Goal: Check status: Check status

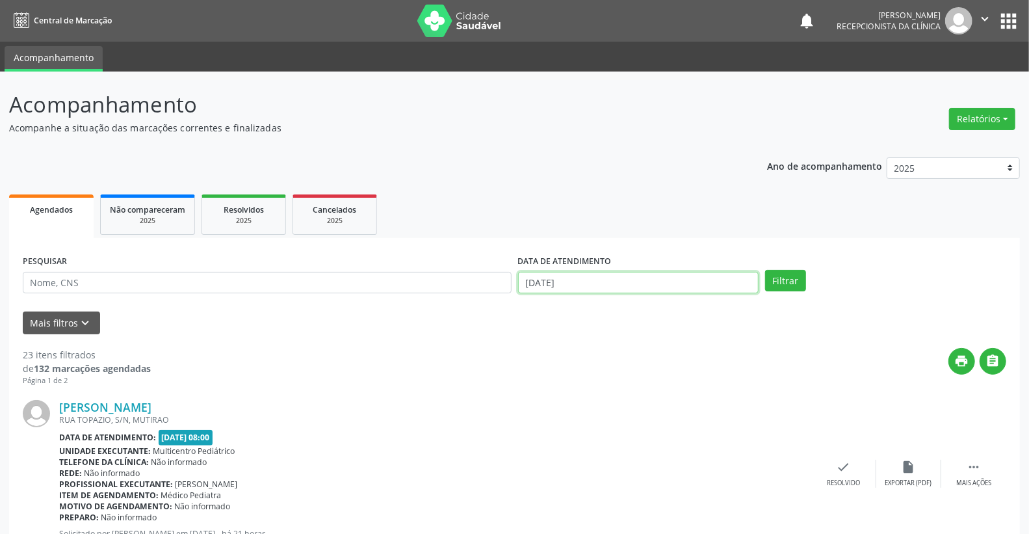
click at [634, 278] on input "[DATE]" at bounding box center [638, 283] width 241 height 22
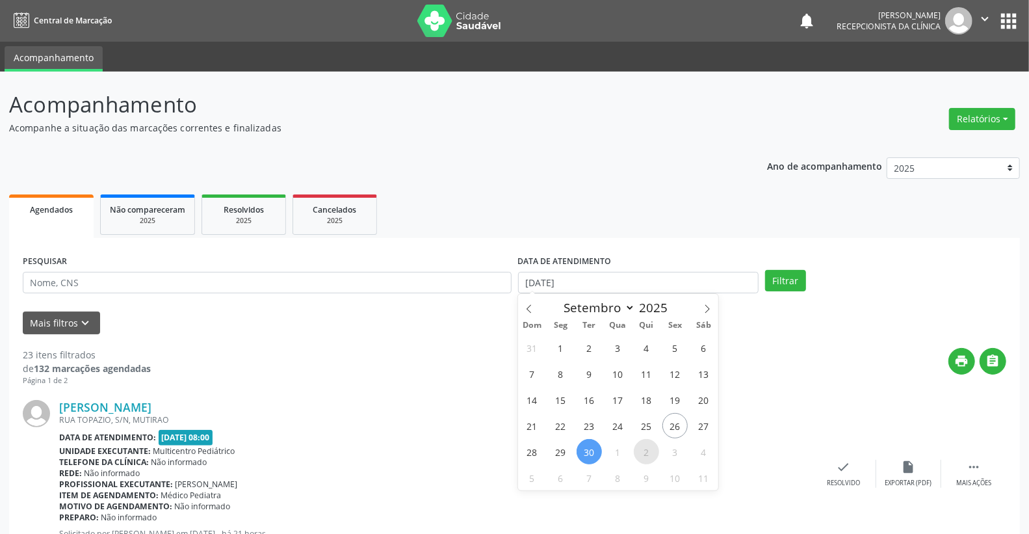
click at [649, 451] on span "2" at bounding box center [646, 451] width 25 height 25
type input "[DATE]"
click at [649, 451] on span "2" at bounding box center [646, 451] width 25 height 25
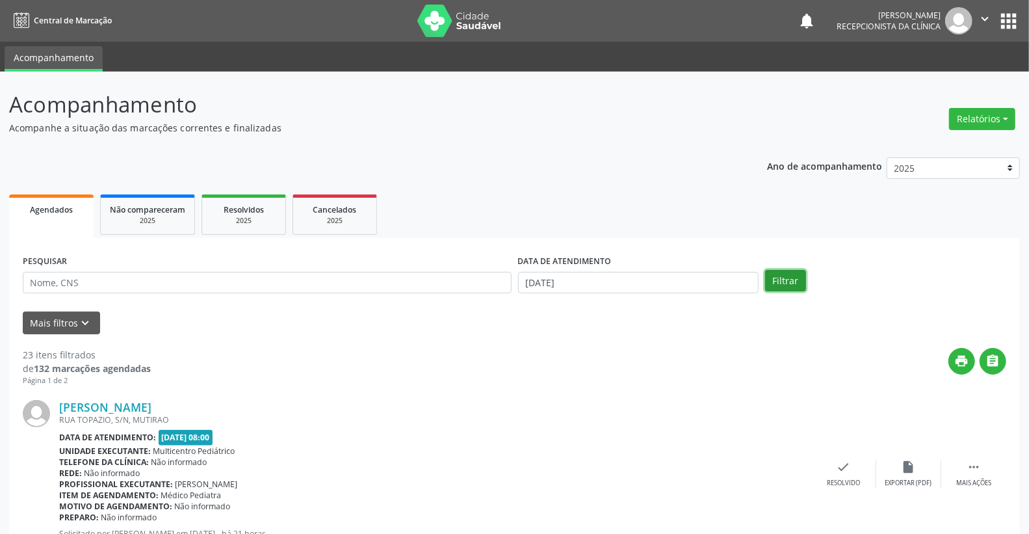
click at [793, 283] on button "Filtrar" at bounding box center [785, 281] width 41 height 22
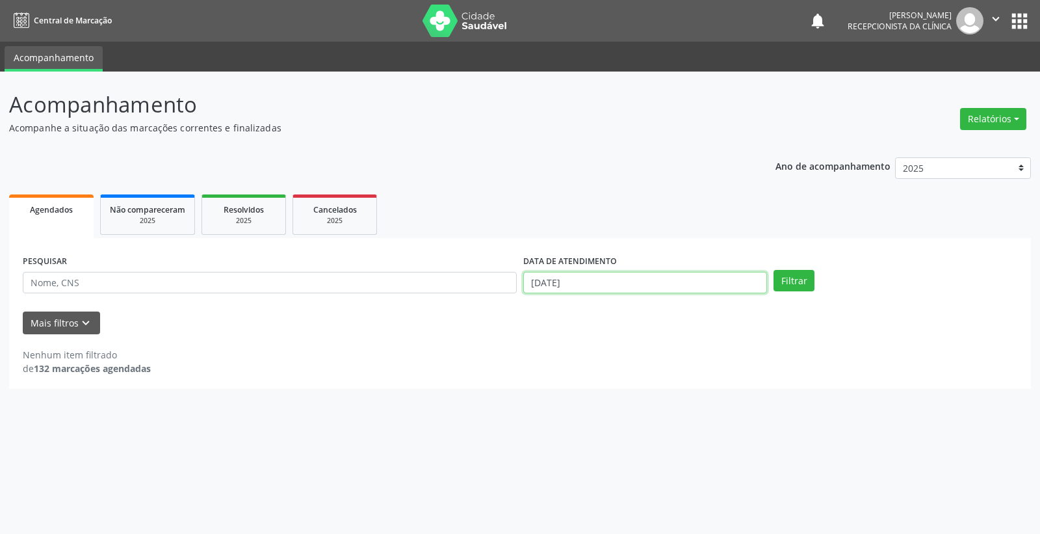
click at [625, 283] on input "[DATE]" at bounding box center [645, 283] width 244 height 22
click at [616, 351] on span "1" at bounding box center [617, 347] width 25 height 25
type input "01/10/2025"
click at [616, 351] on span "1" at bounding box center [617, 347] width 25 height 25
click at [805, 280] on button "Filtrar" at bounding box center [794, 281] width 41 height 22
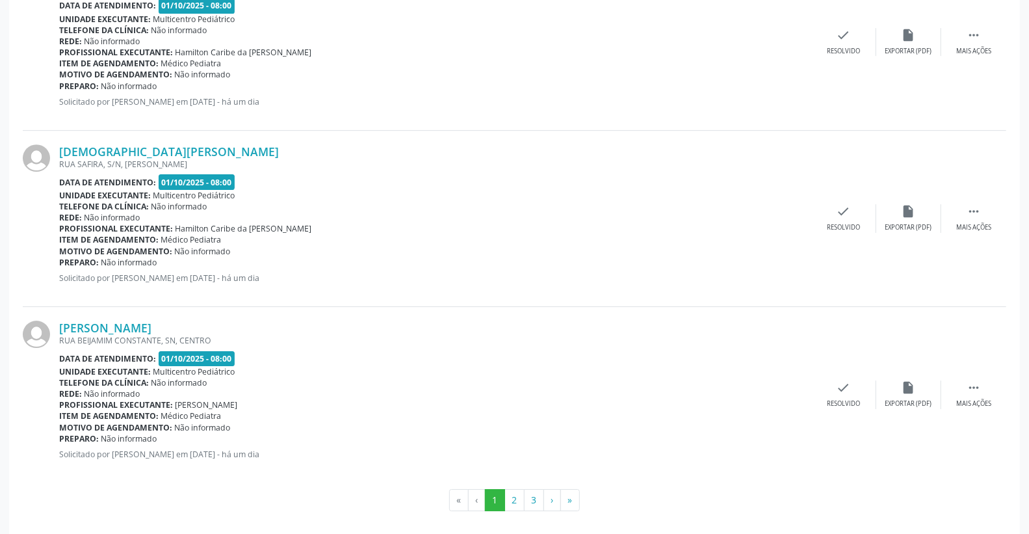
scroll to position [2555, 0]
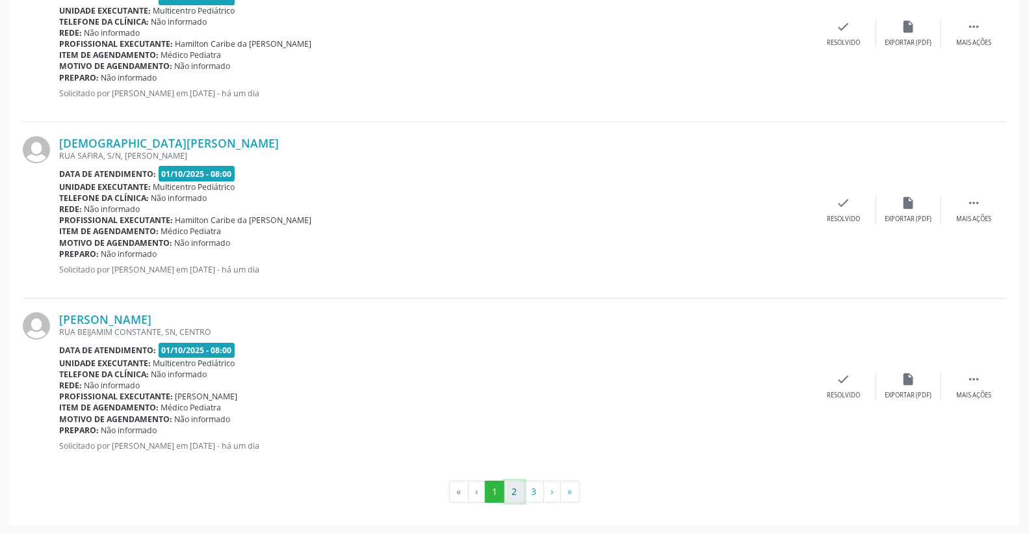
click at [516, 492] on button "2" at bounding box center [515, 491] width 20 height 22
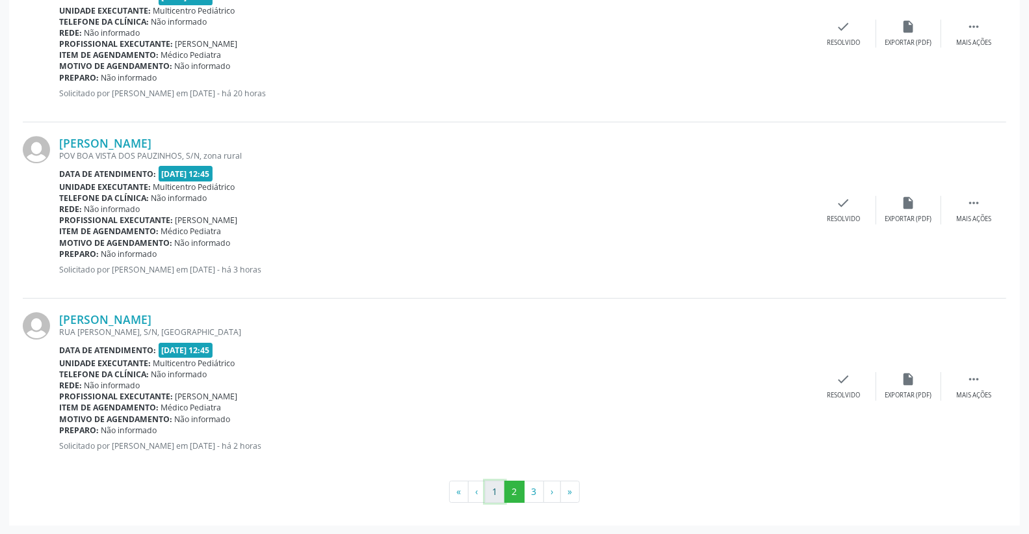
click at [501, 494] on button "1" at bounding box center [495, 491] width 20 height 22
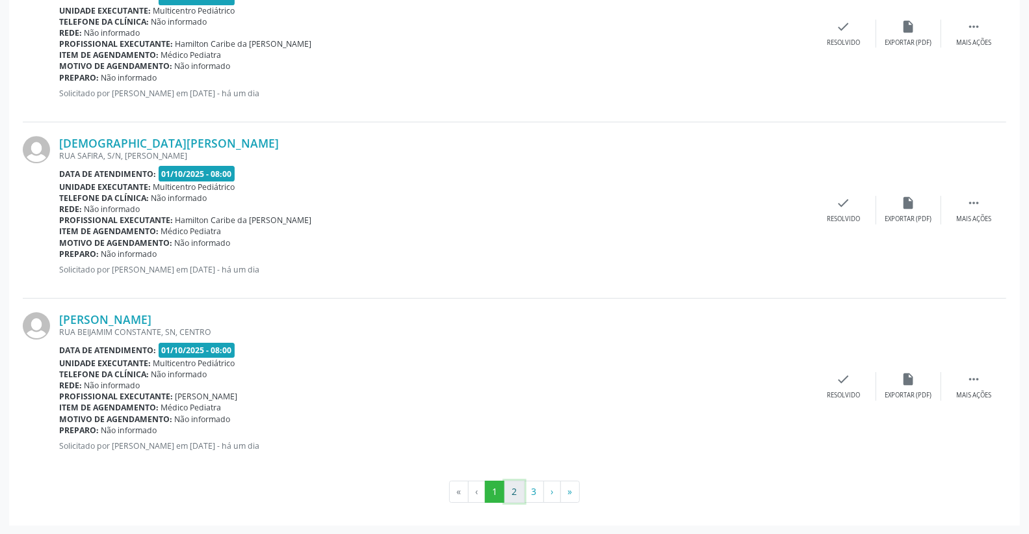
click at [510, 484] on button "2" at bounding box center [515, 491] width 20 height 22
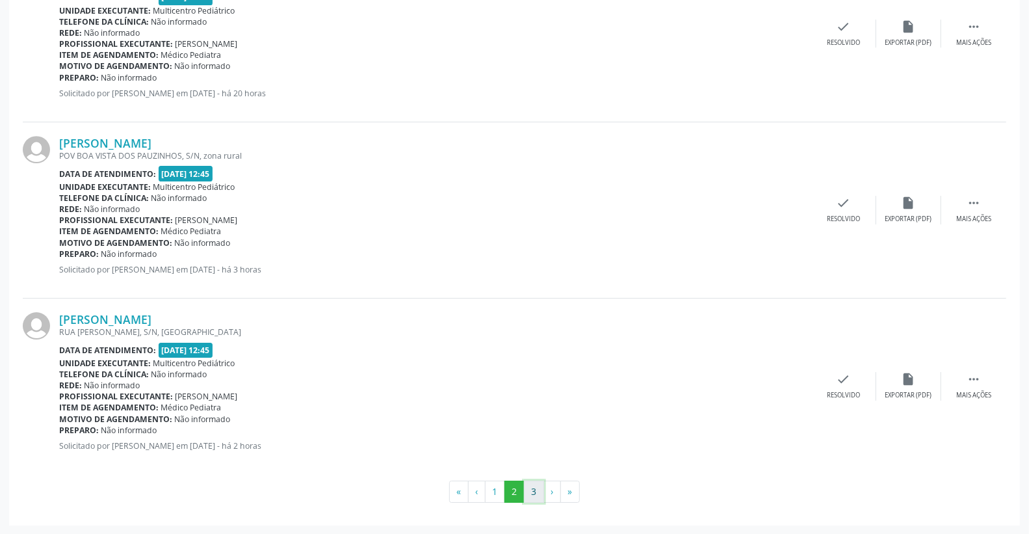
click at [529, 494] on button "3" at bounding box center [534, 491] width 20 height 22
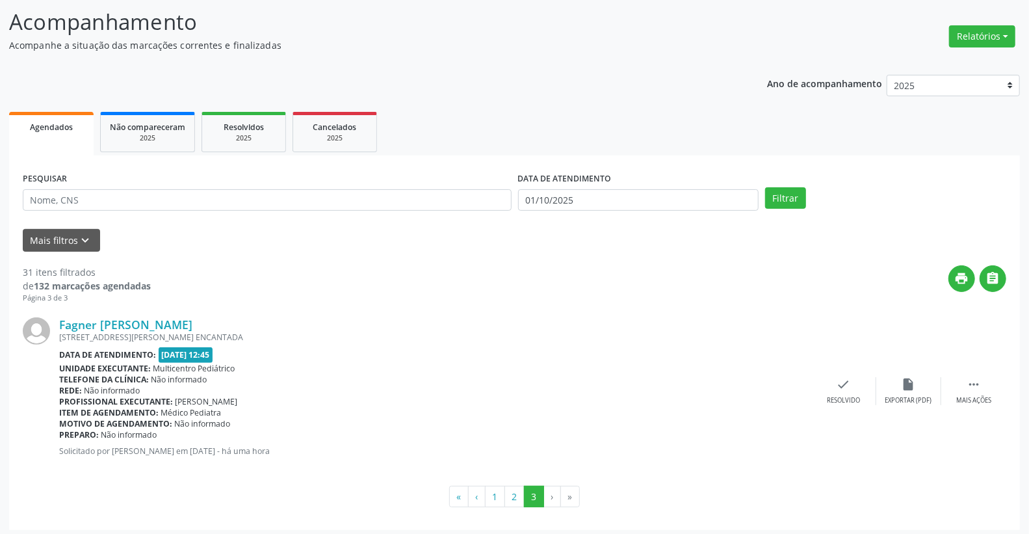
scroll to position [87, 0]
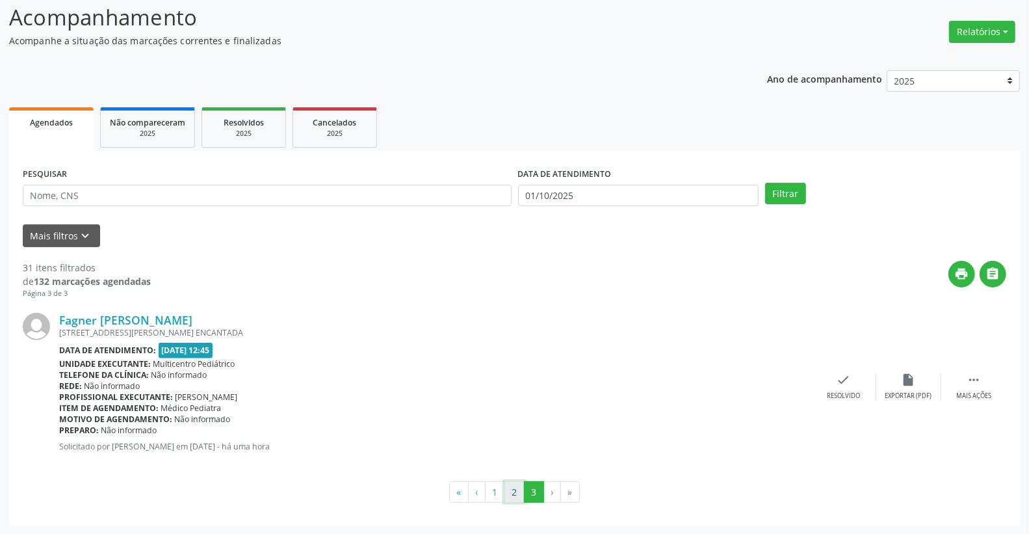
click at [514, 492] on button "2" at bounding box center [515, 492] width 20 height 22
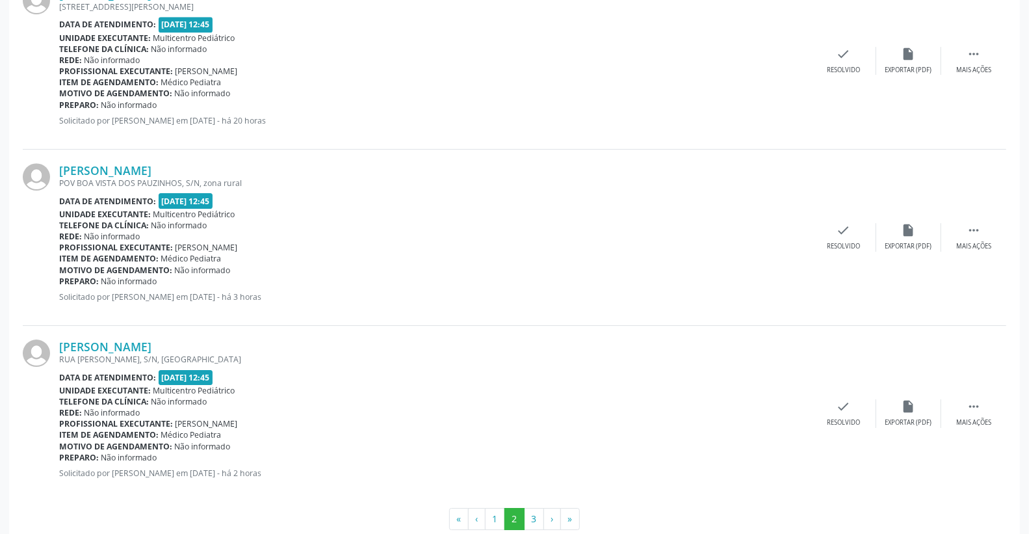
scroll to position [2555, 0]
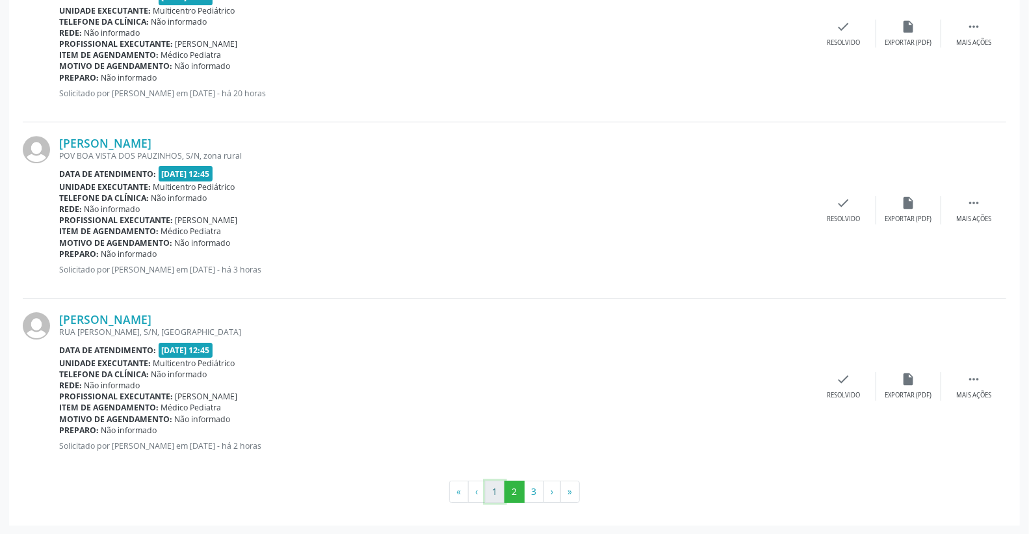
click at [497, 497] on button "1" at bounding box center [495, 491] width 20 height 22
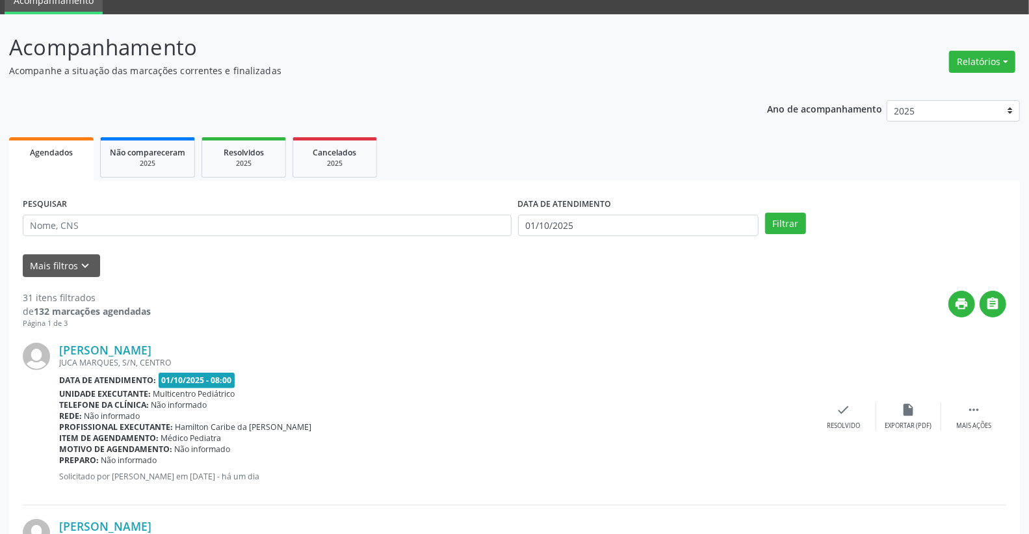
scroll to position [0, 0]
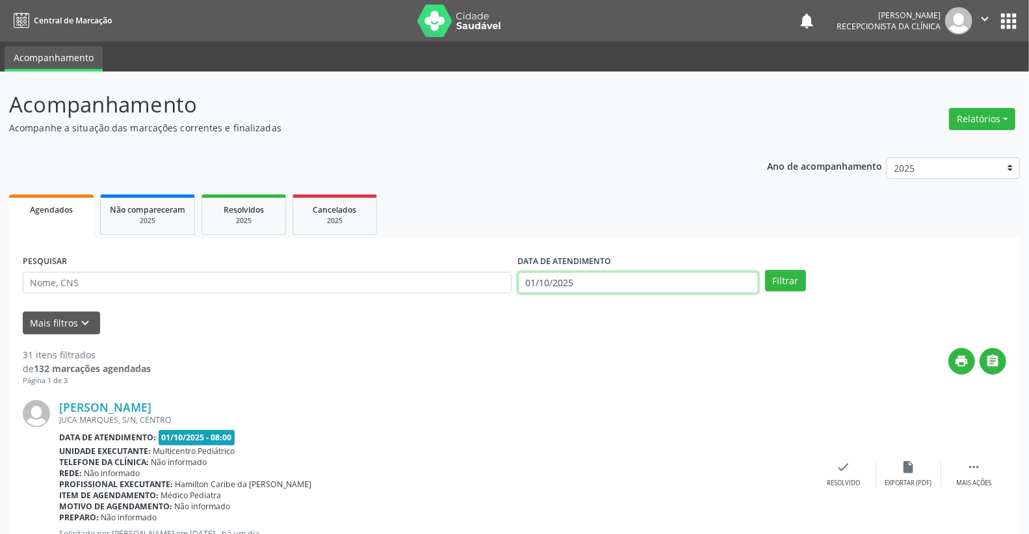
click at [588, 280] on input "01/10/2025" at bounding box center [638, 283] width 241 height 22
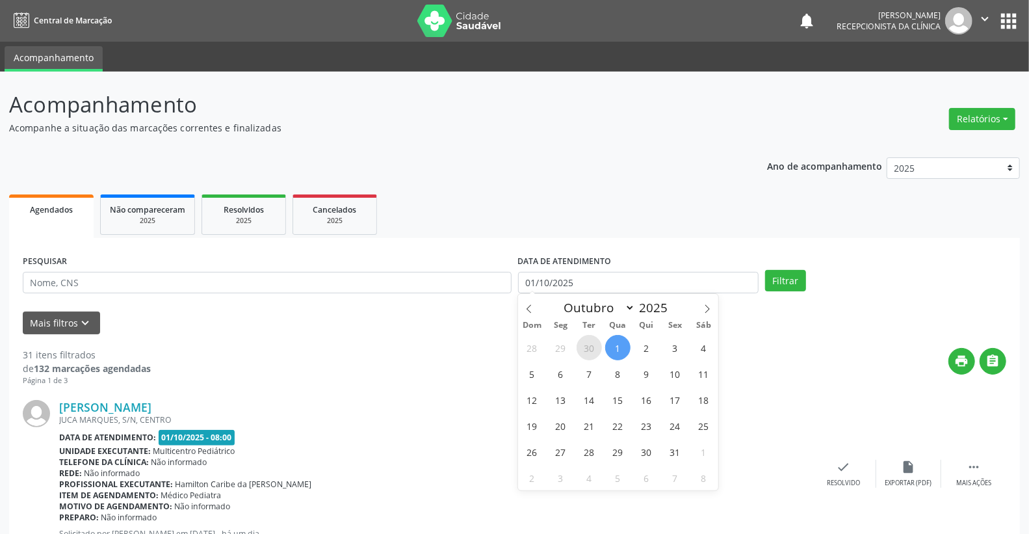
click at [593, 347] on span "30" at bounding box center [589, 347] width 25 height 25
type input "[DATE]"
click at [593, 347] on span "30" at bounding box center [589, 347] width 25 height 25
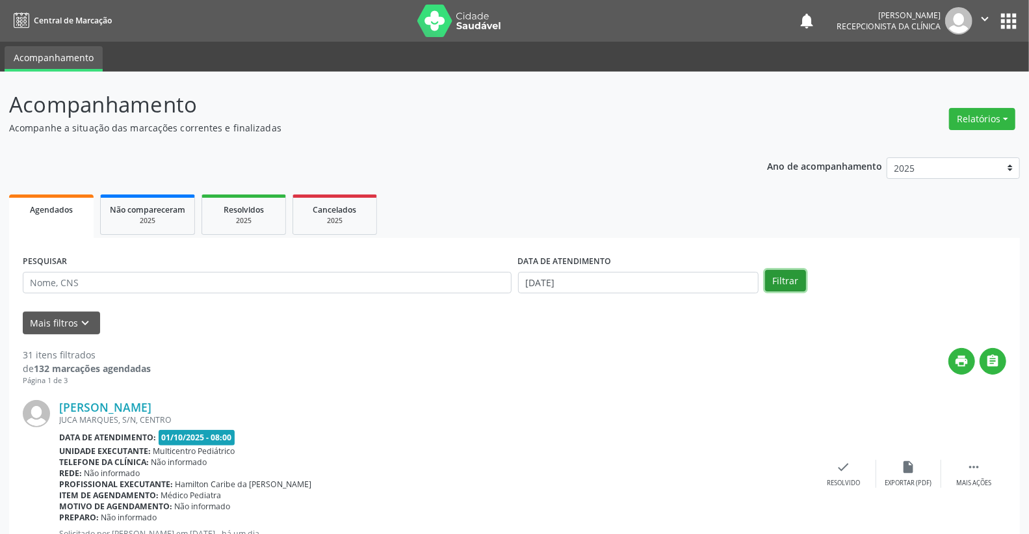
click at [783, 285] on button "Filtrar" at bounding box center [785, 281] width 41 height 22
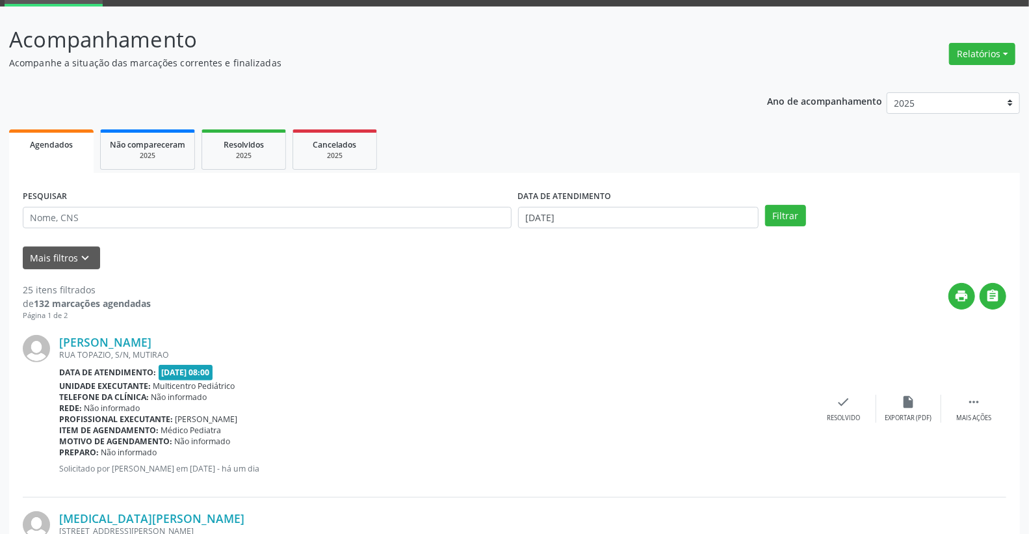
scroll to position [51, 0]
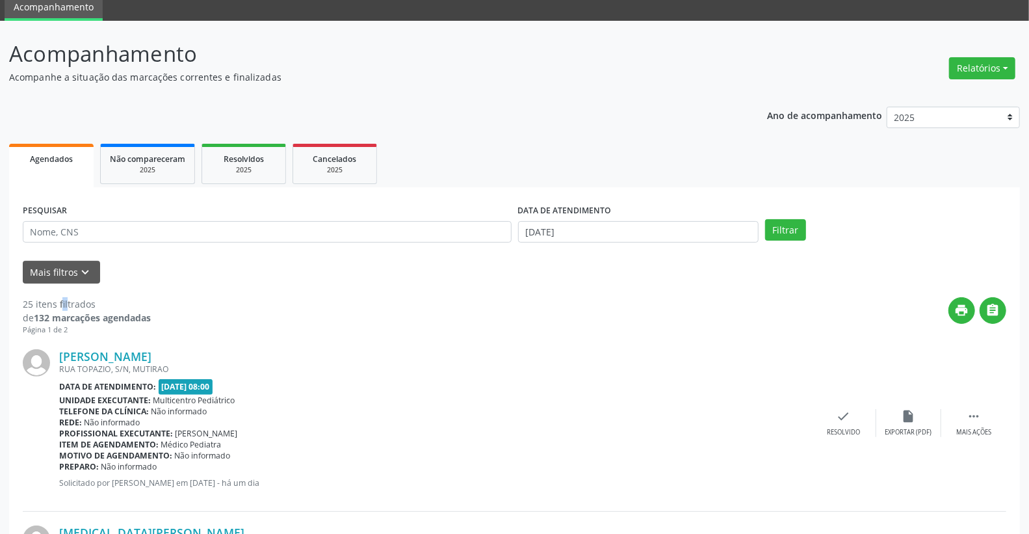
drag, startPoint x: 17, startPoint y: 302, endPoint x: 31, endPoint y: 300, distance: 13.8
click at [586, 219] on label "DATA DE ATENDIMENTO" at bounding box center [565, 211] width 94 height 20
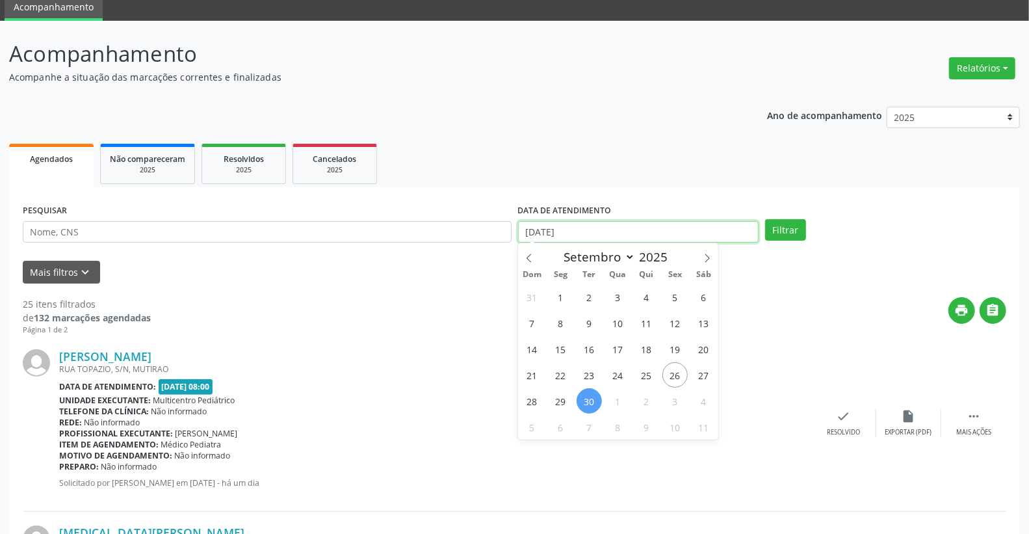
click at [597, 228] on input "[DATE]" at bounding box center [638, 232] width 241 height 22
click at [570, 401] on span "29" at bounding box center [560, 400] width 25 height 25
type input "[DATE]"
click at [570, 401] on span "29" at bounding box center [560, 400] width 25 height 25
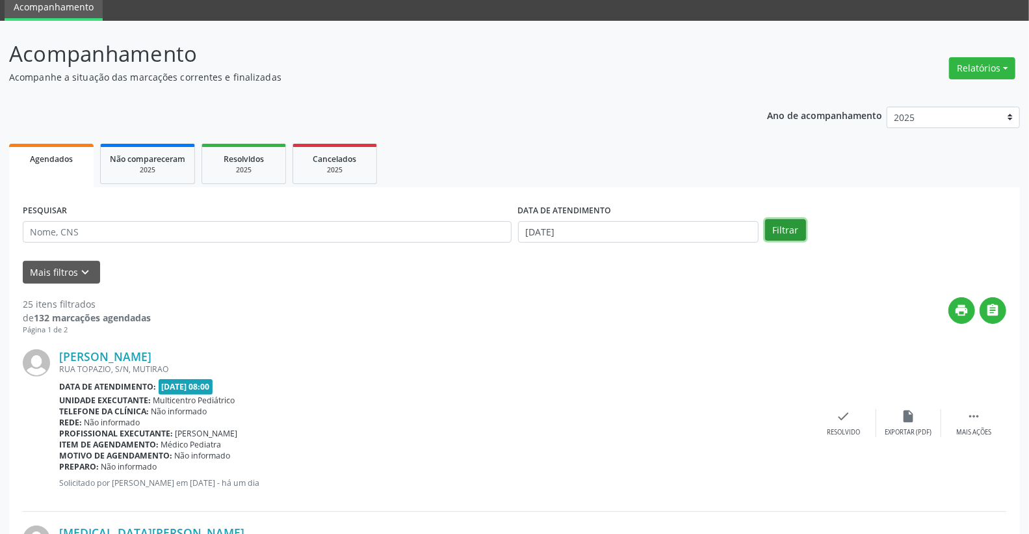
click at [782, 239] on button "Filtrar" at bounding box center [785, 230] width 41 height 22
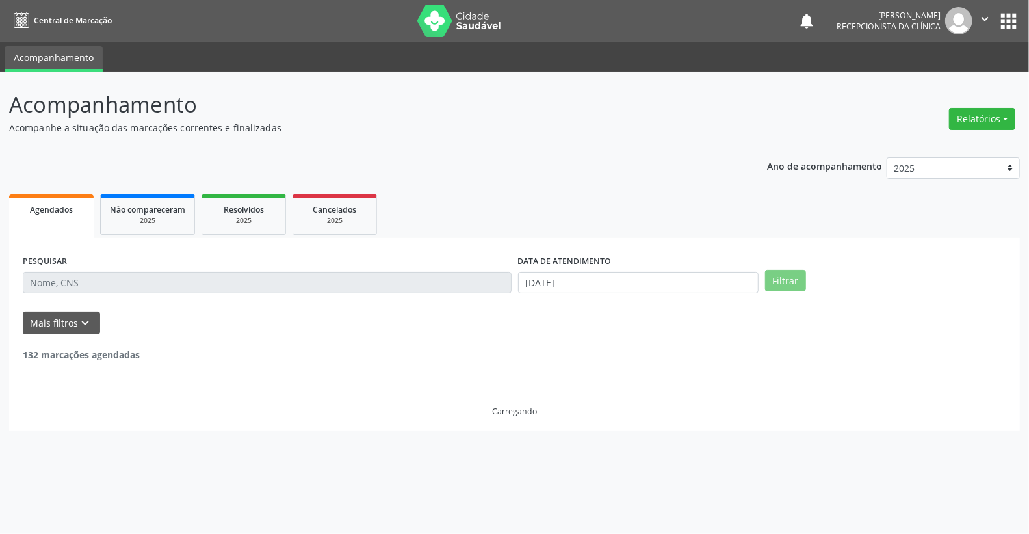
scroll to position [0, 0]
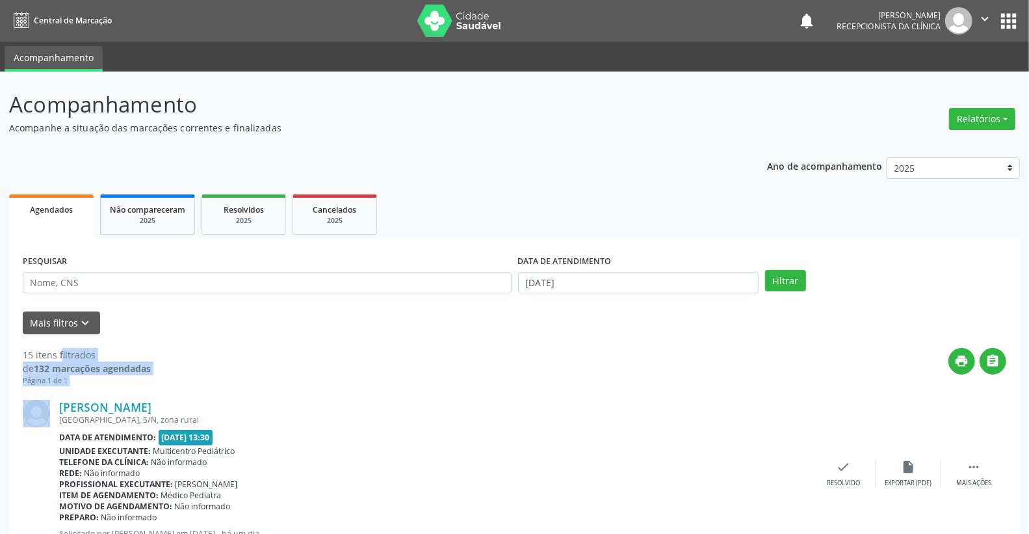
drag, startPoint x: 114, startPoint y: 347, endPoint x: 197, endPoint y: 343, distance: 83.3
click at [376, 365] on div "print " at bounding box center [579, 367] width 856 height 38
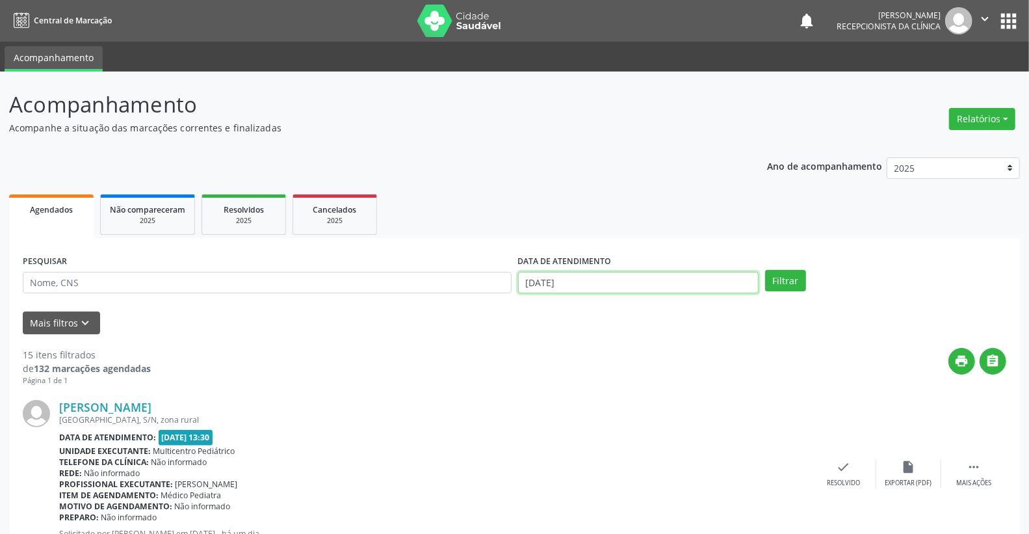
click at [620, 287] on input "[DATE]" at bounding box center [638, 283] width 241 height 22
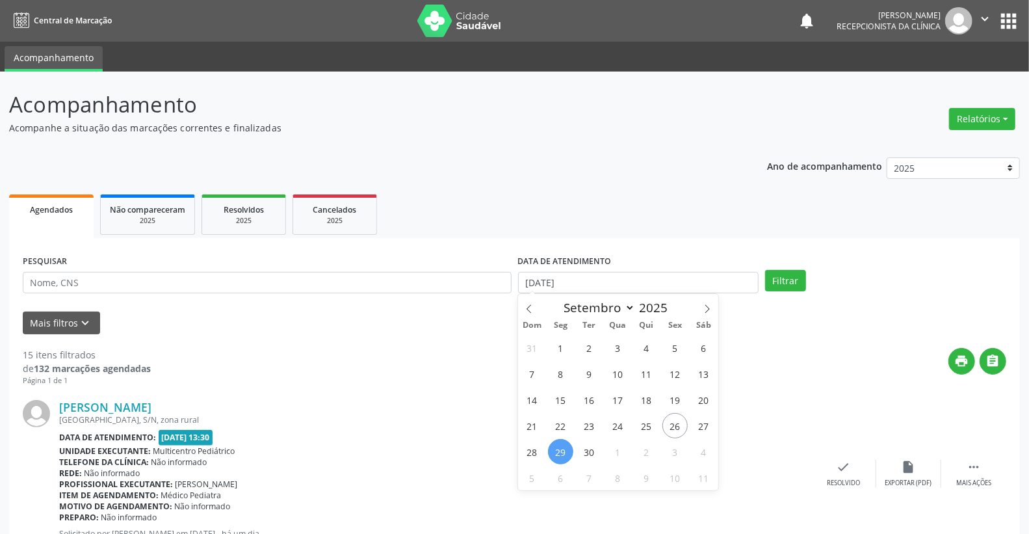
click at [242, 390] on div "[PERSON_NAME] [GEOGRAPHIC_DATA], S/N, zona rural Data de atendimento: [DATE] 13…" at bounding box center [515, 474] width 984 height 176
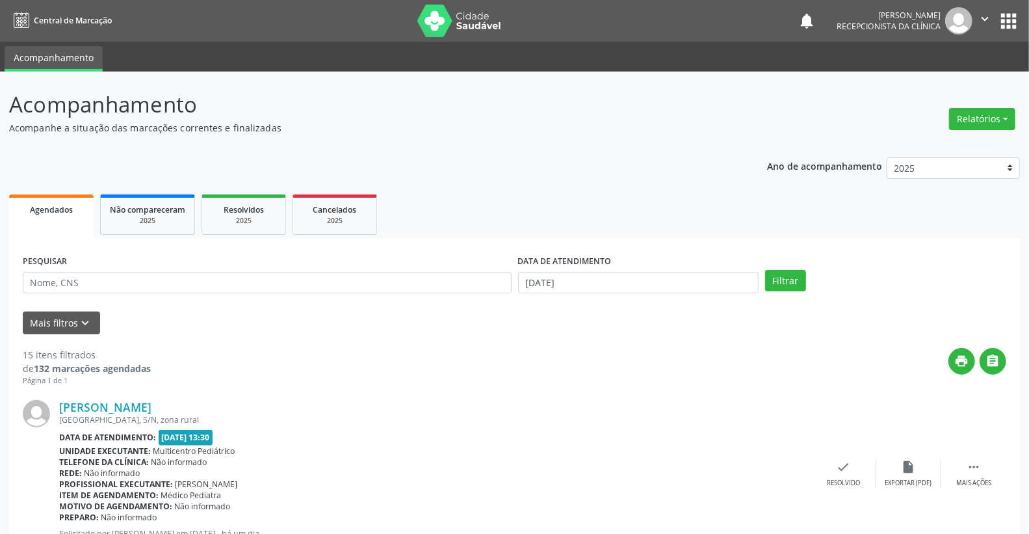
click at [624, 296] on div "DATA DE ATENDIMENTO [DATE]" at bounding box center [639, 277] width 248 height 51
click at [622, 284] on input "[DATE]" at bounding box center [638, 283] width 241 height 22
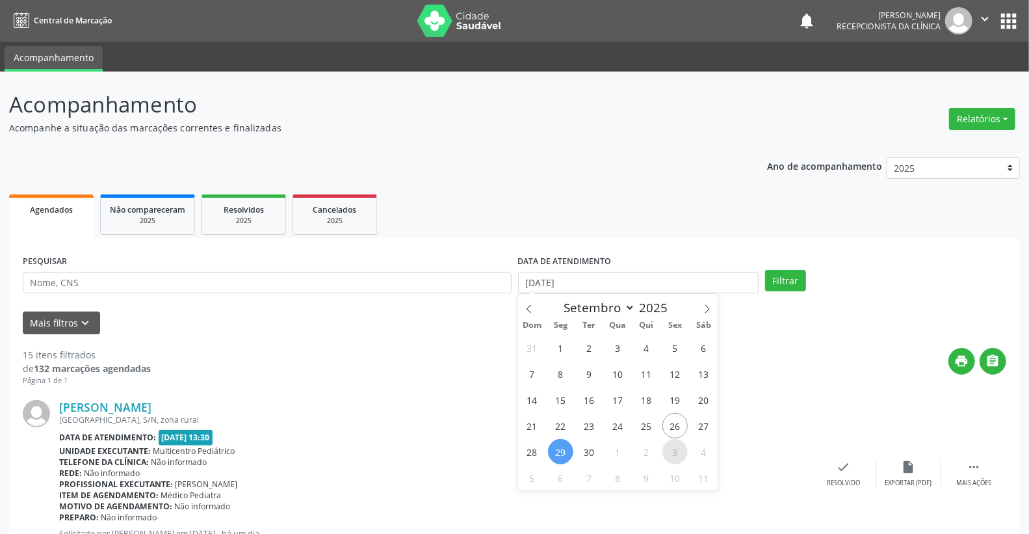
click at [677, 447] on span "3" at bounding box center [675, 451] width 25 height 25
type input "[DATE]"
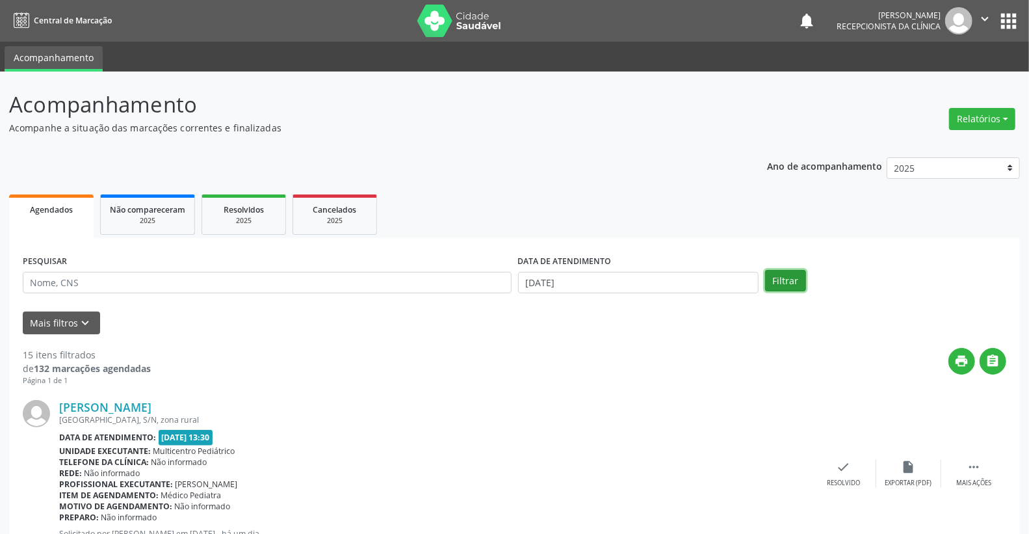
click at [783, 274] on button "Filtrar" at bounding box center [785, 281] width 41 height 22
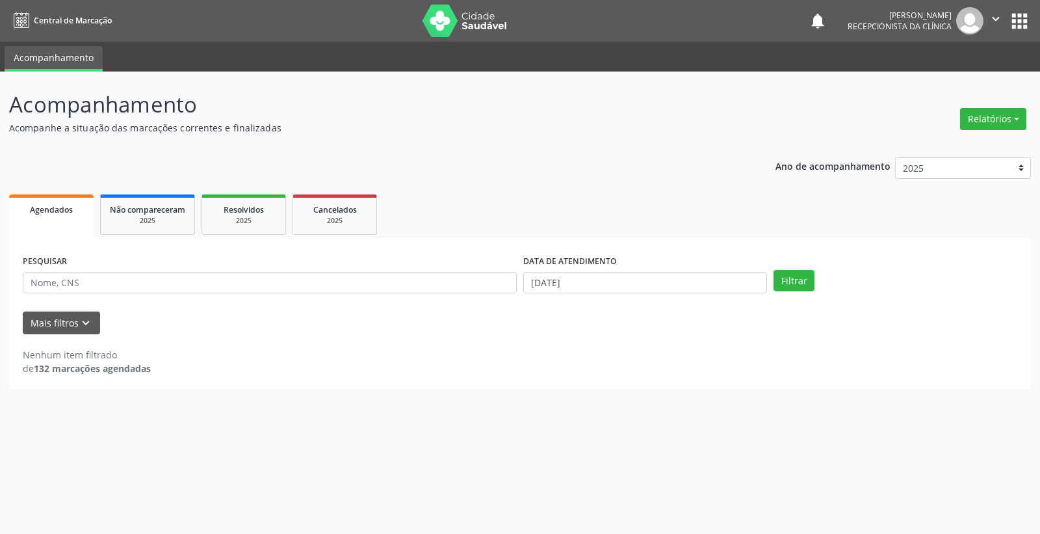
click at [650, 295] on div "DATA DE ATENDIMENTO [DATE]" at bounding box center [645, 277] width 250 height 51
click at [662, 280] on input "[DATE]" at bounding box center [645, 283] width 244 height 22
click at [651, 350] on span "2" at bounding box center [646, 347] width 25 height 25
type input "[DATE]"
click at [789, 272] on button "Filtrar" at bounding box center [794, 281] width 41 height 22
